Goal: Information Seeking & Learning: Learn about a topic

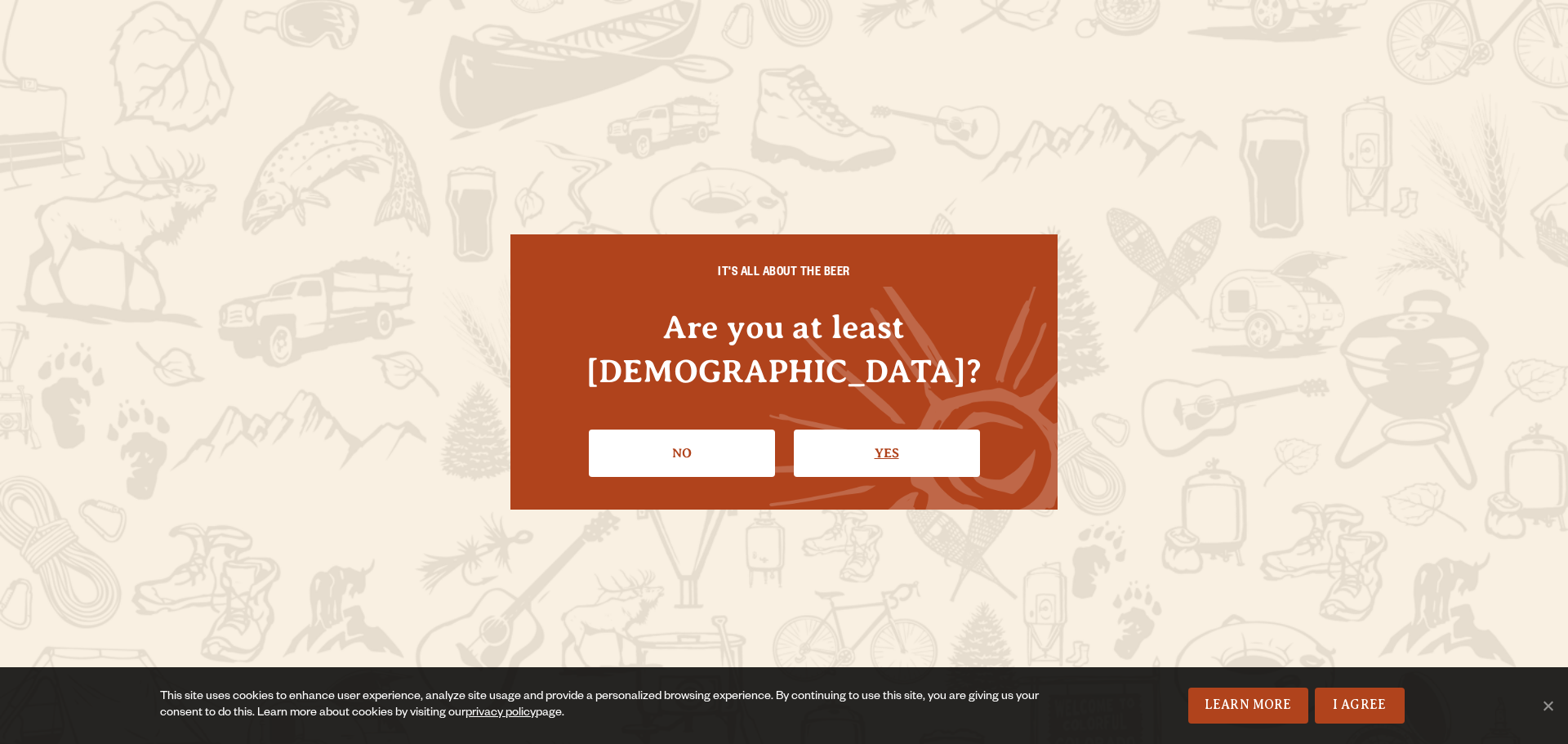
click at [869, 438] on link "Yes" at bounding box center [886, 453] width 186 height 48
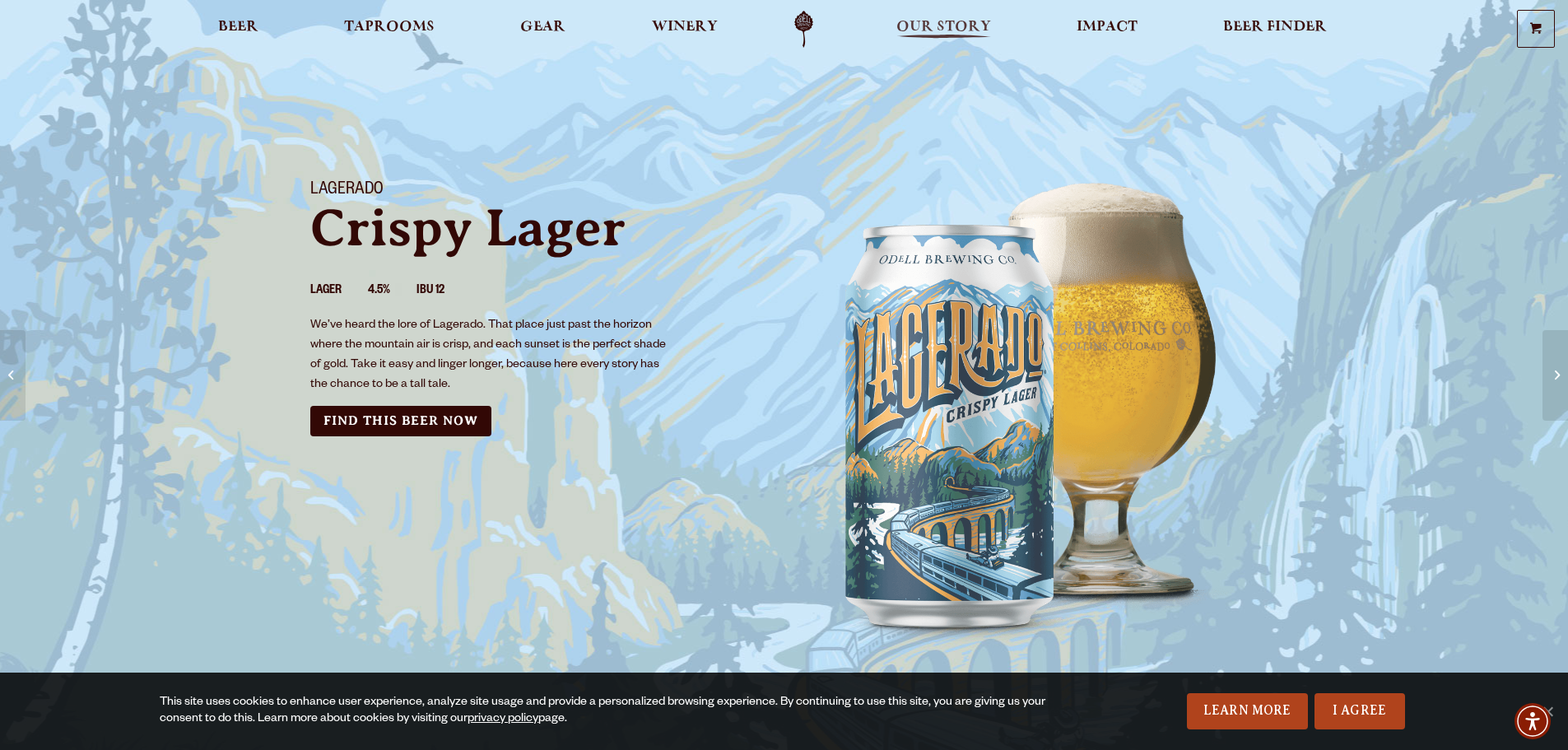
click at [968, 26] on span "Our Story" at bounding box center [944, 27] width 94 height 13
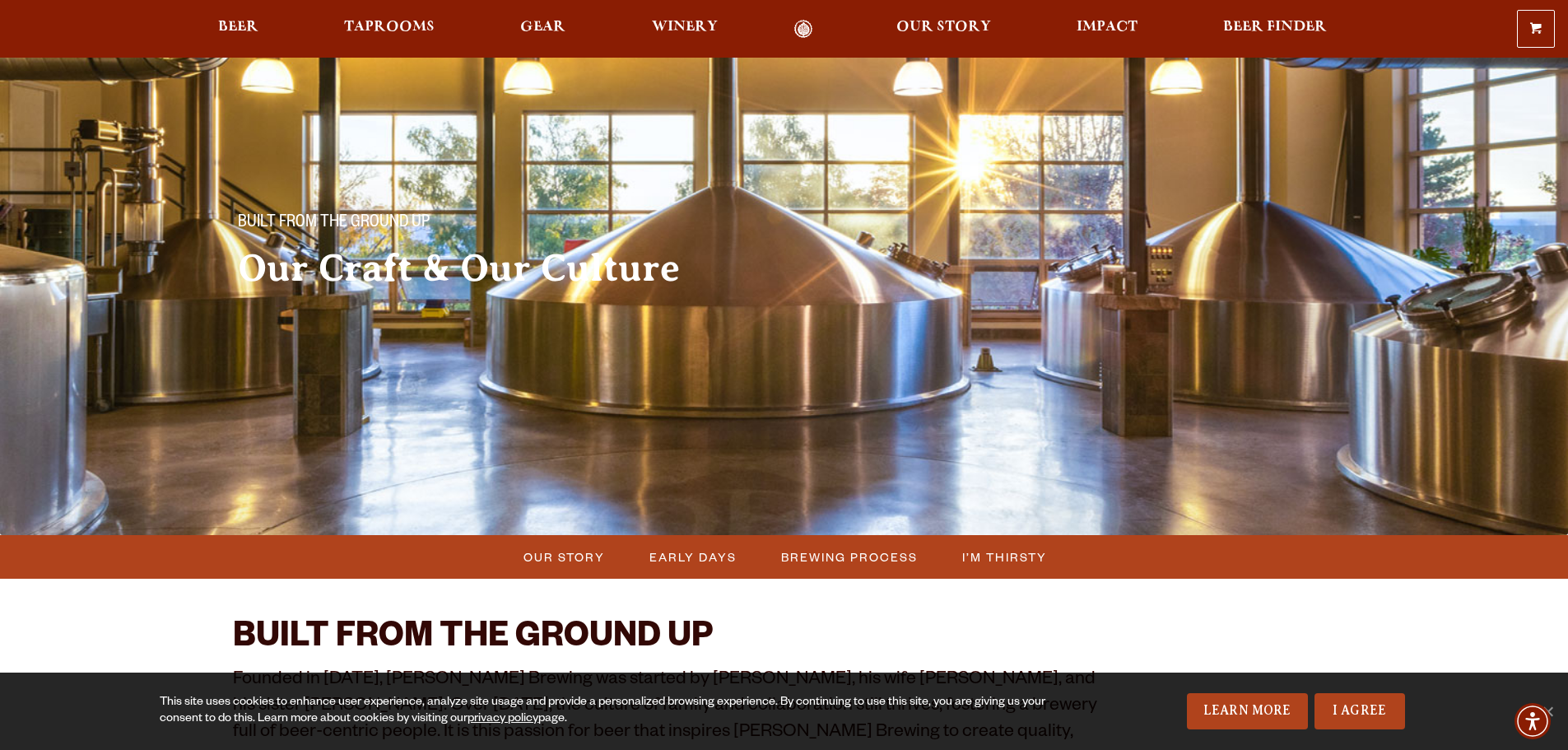
scroll to position [494, 0]
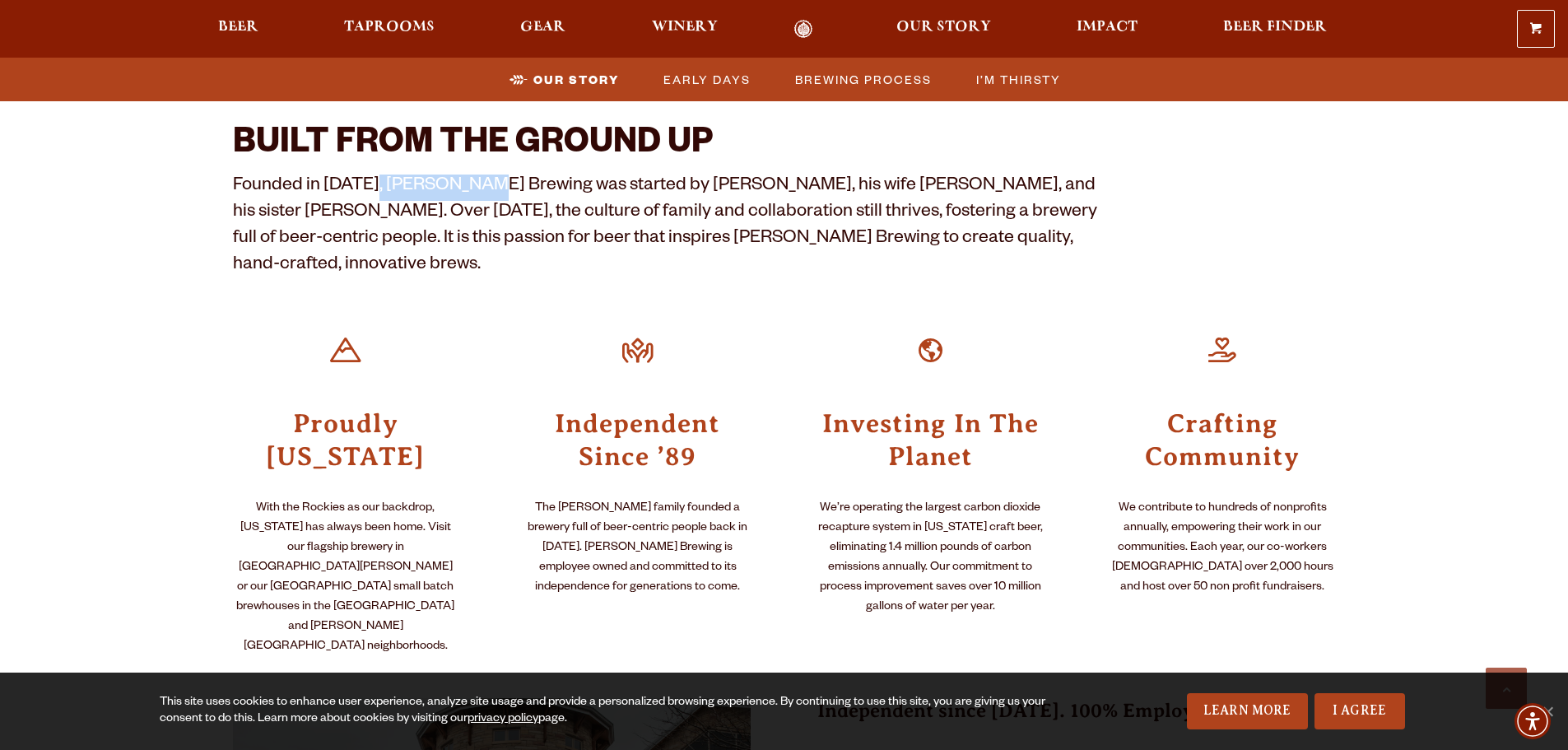
drag, startPoint x: 369, startPoint y: 179, endPoint x: 474, endPoint y: 188, distance: 105.4
click at [474, 188] on p "Founded in [DATE], [PERSON_NAME] Brewing was started by [PERSON_NAME], his wife…" at bounding box center [666, 227] width 869 height 105
